Goal: Task Accomplishment & Management: Manage account settings

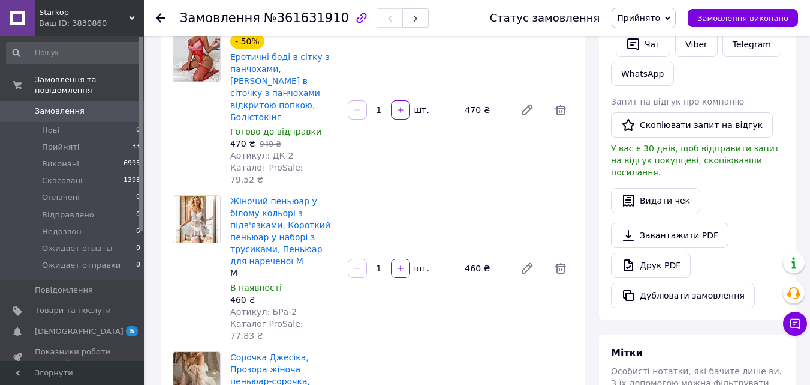
scroll to position [300, 0]
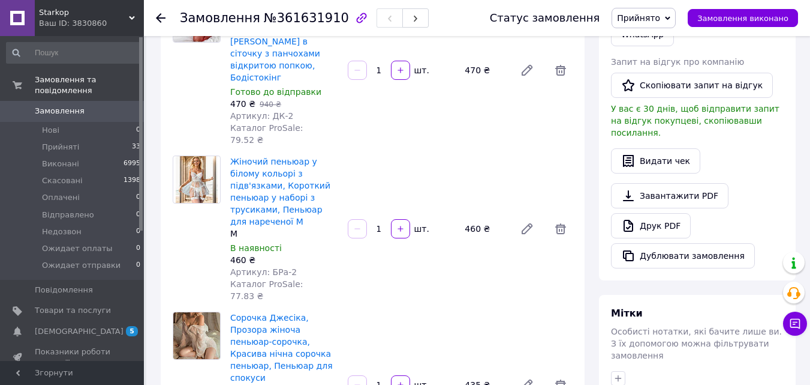
click at [791, 56] on div "Дії Написати покупцеві   Чат Viber Telegram WhatsApp Запит на відгук про компан…" at bounding box center [697, 110] width 197 height 340
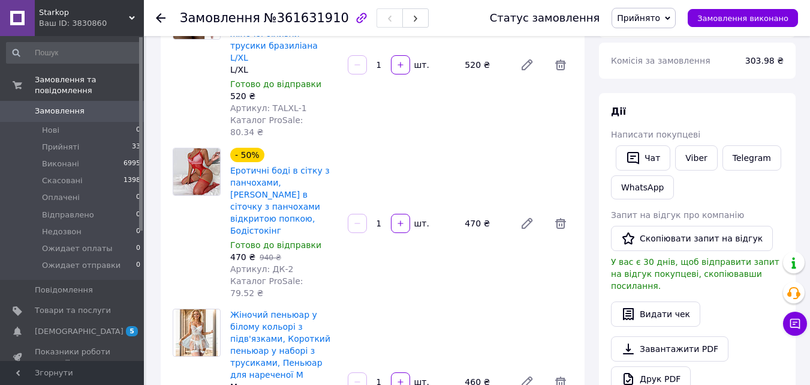
scroll to position [180, 0]
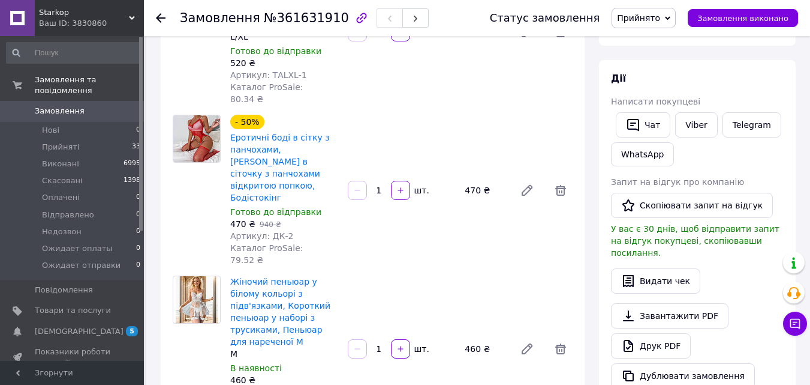
click at [782, 83] on div "Дії" at bounding box center [697, 79] width 173 height 14
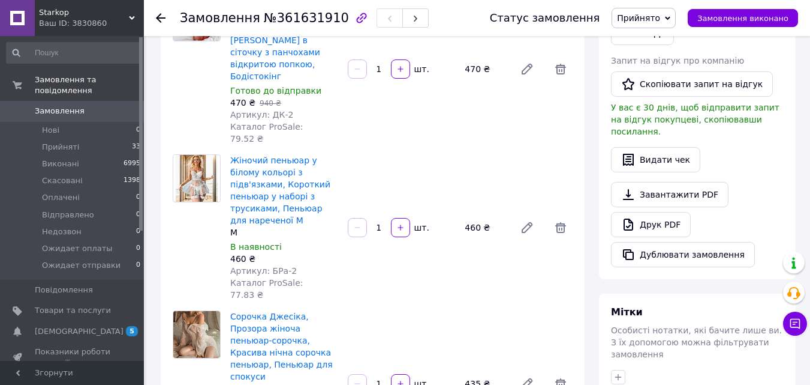
scroll to position [360, 0]
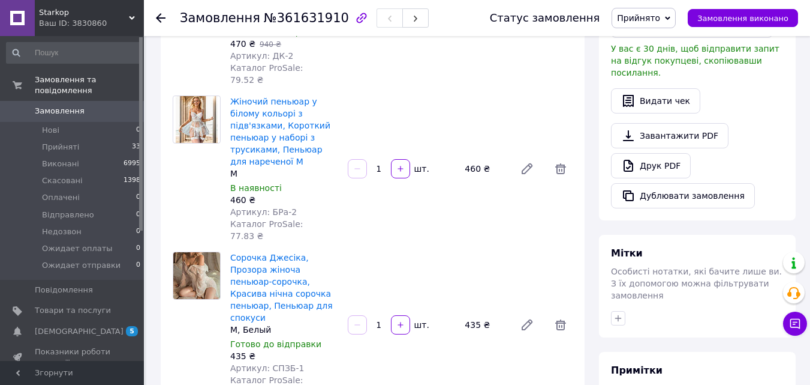
click at [780, 88] on div "Видати чек" at bounding box center [697, 100] width 173 height 25
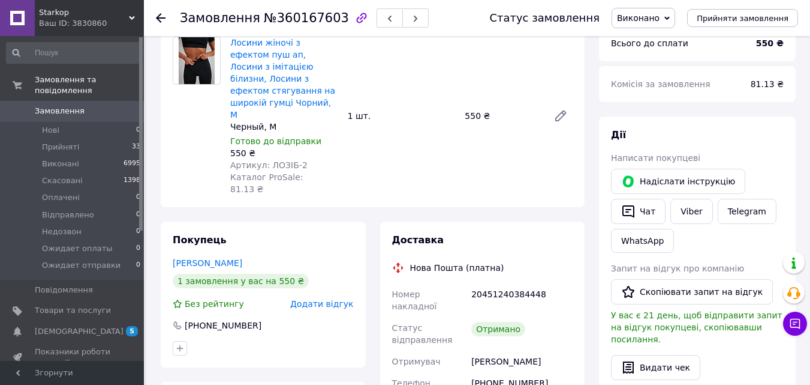
scroll to position [120, 0]
